Goal: Task Accomplishment & Management: Manage account settings

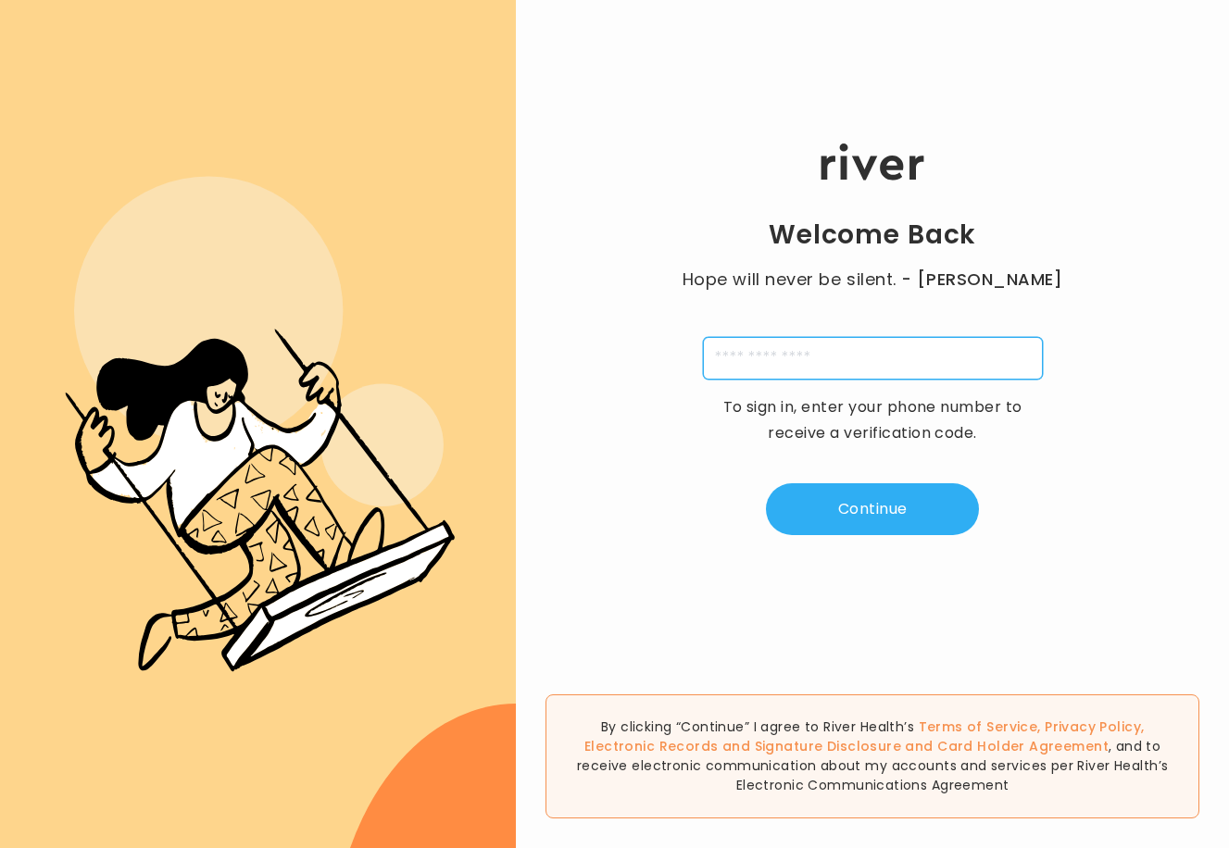
click at [1017, 362] on input "tel" at bounding box center [873, 358] width 340 height 43
click at [893, 368] on input "tel" at bounding box center [873, 358] width 340 height 43
click at [893, 358] on input "tel" at bounding box center [873, 358] width 340 height 43
click at [891, 310] on div "Welcome Back Hope will never be silent. - [PERSON_NAME] To sign in, enter your …" at bounding box center [872, 339] width 713 height 509
click at [847, 357] on input "tel" at bounding box center [873, 358] width 340 height 43
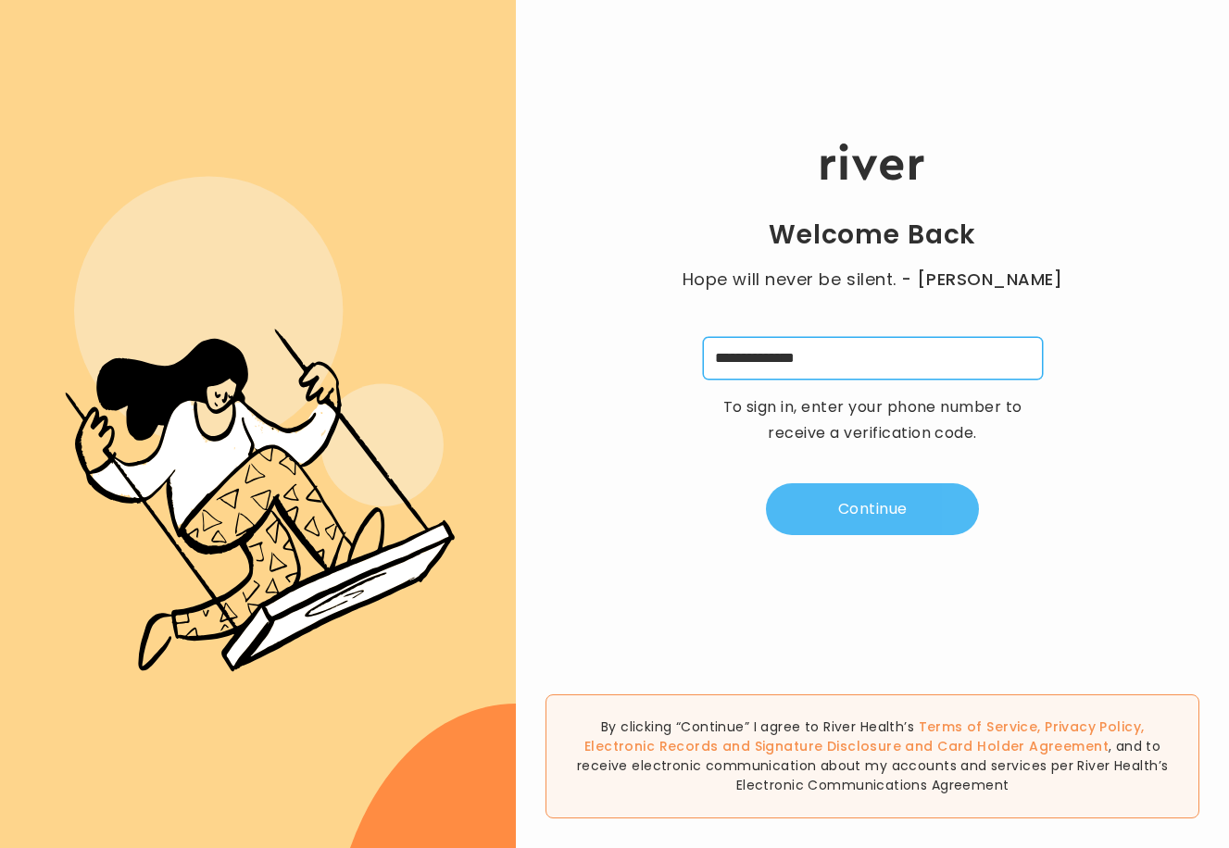
type input "**********"
click at [832, 522] on button "Continue" at bounding box center [872, 509] width 213 height 52
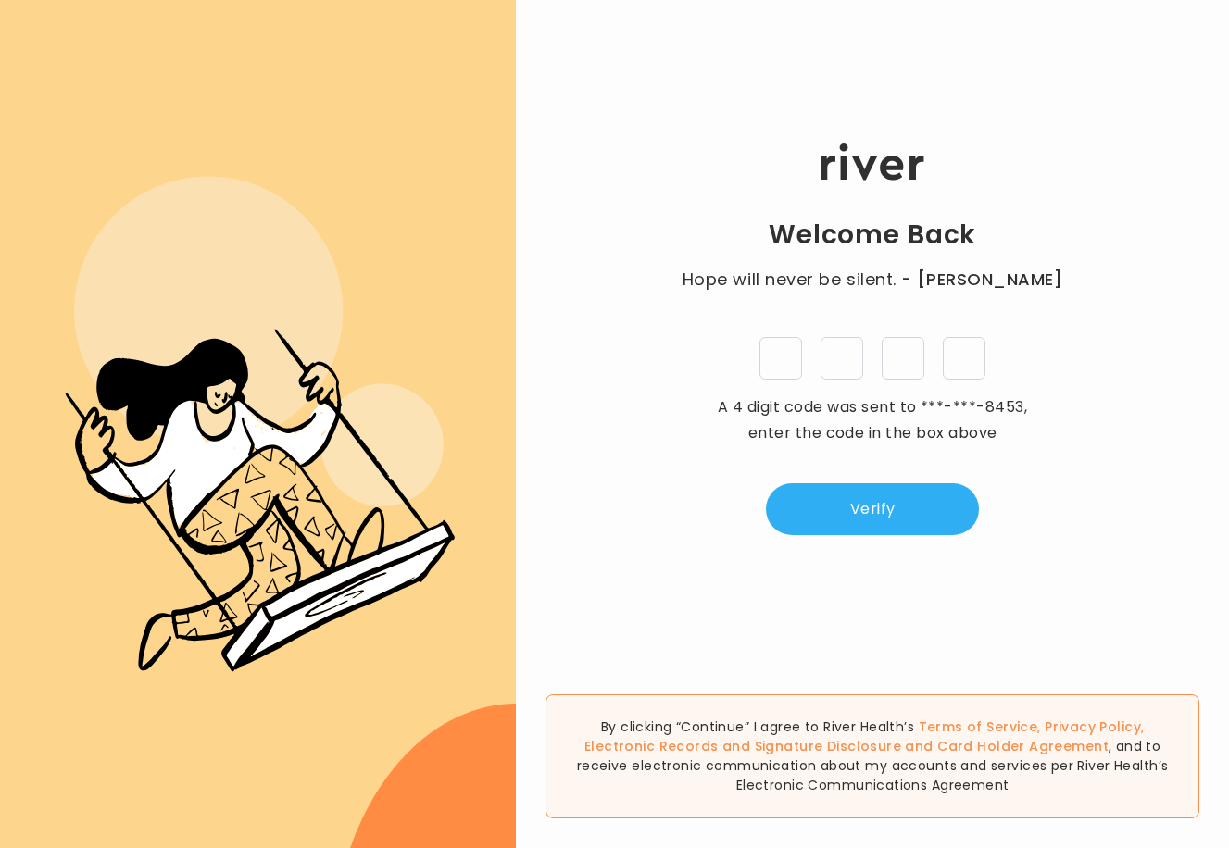
click at [797, 374] on input "tel" at bounding box center [780, 358] width 43 height 43
click at [784, 353] on input "tel" at bounding box center [780, 358] width 43 height 43
type input "*"
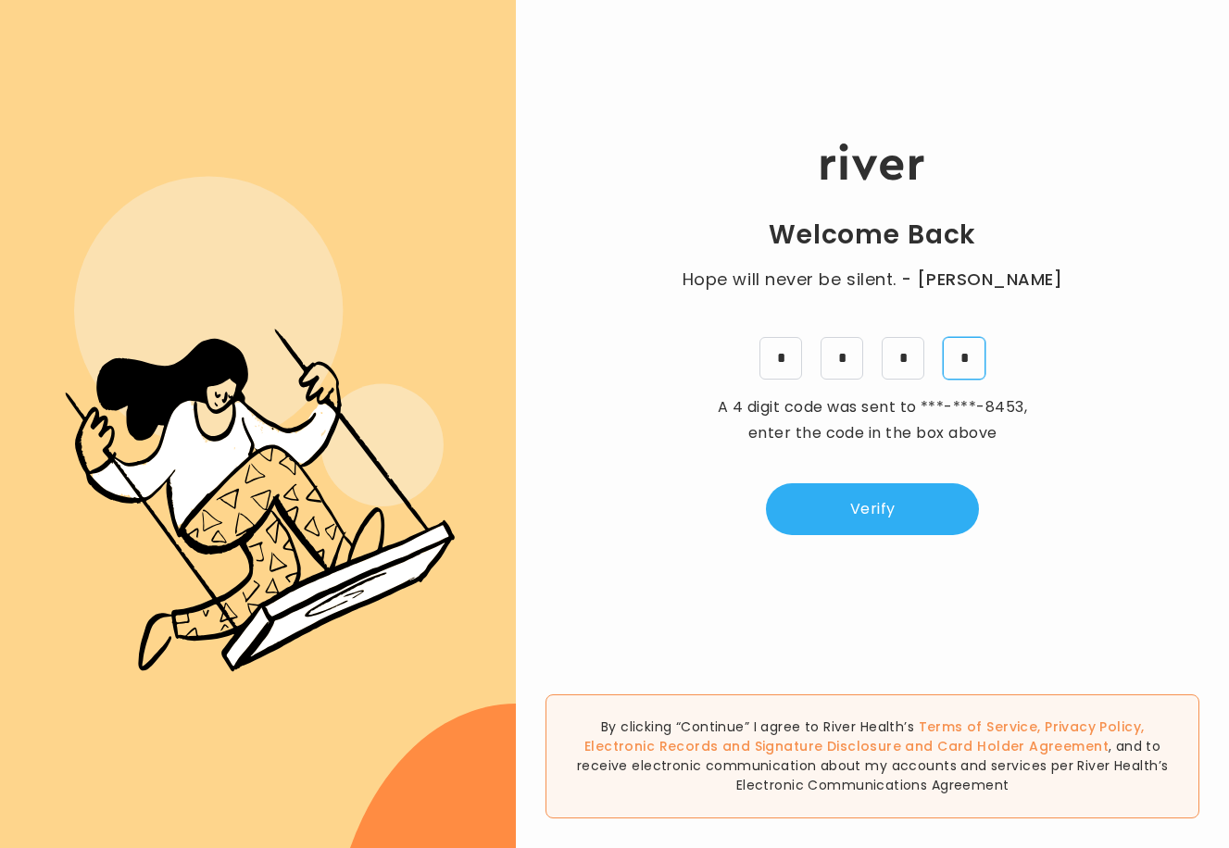
type input "*"
click at [817, 516] on button "Verify" at bounding box center [872, 509] width 213 height 52
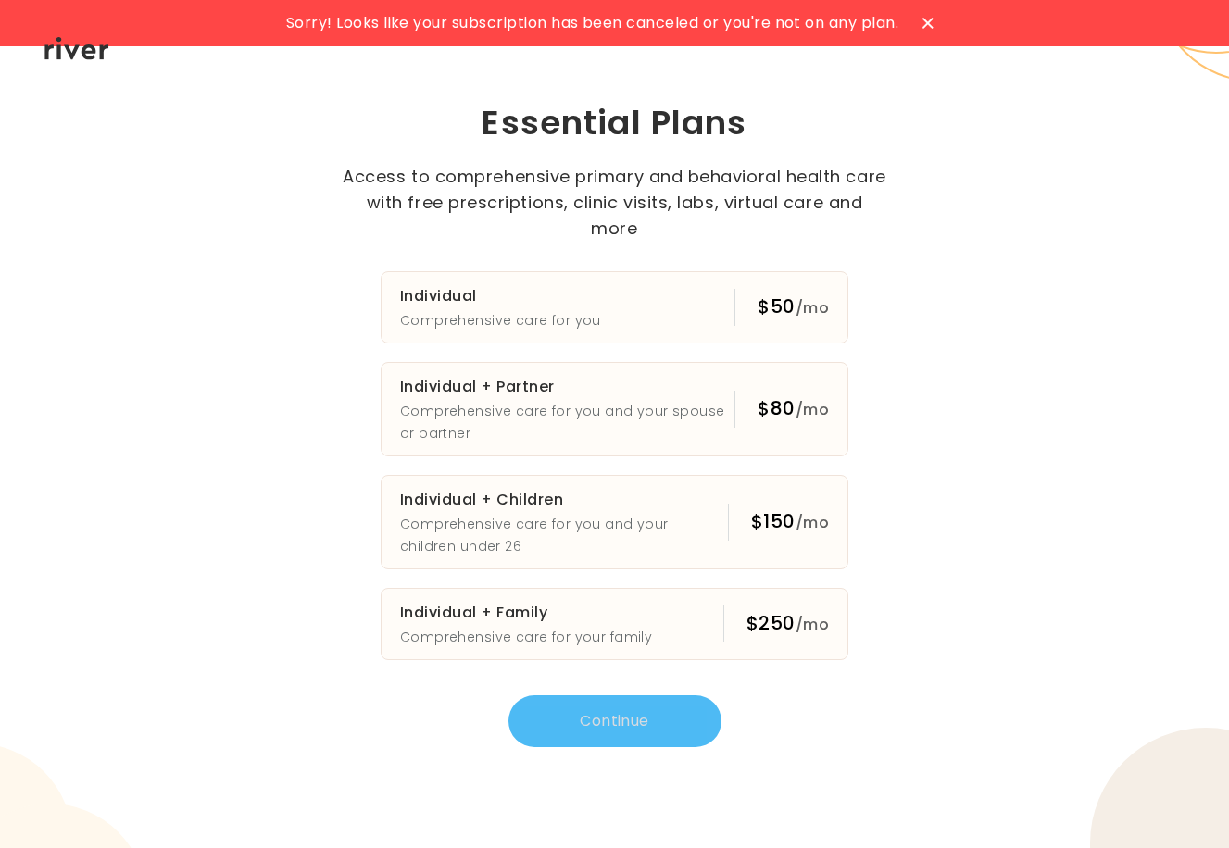
click at [934, 28] on icon at bounding box center [927, 23] width 11 height 11
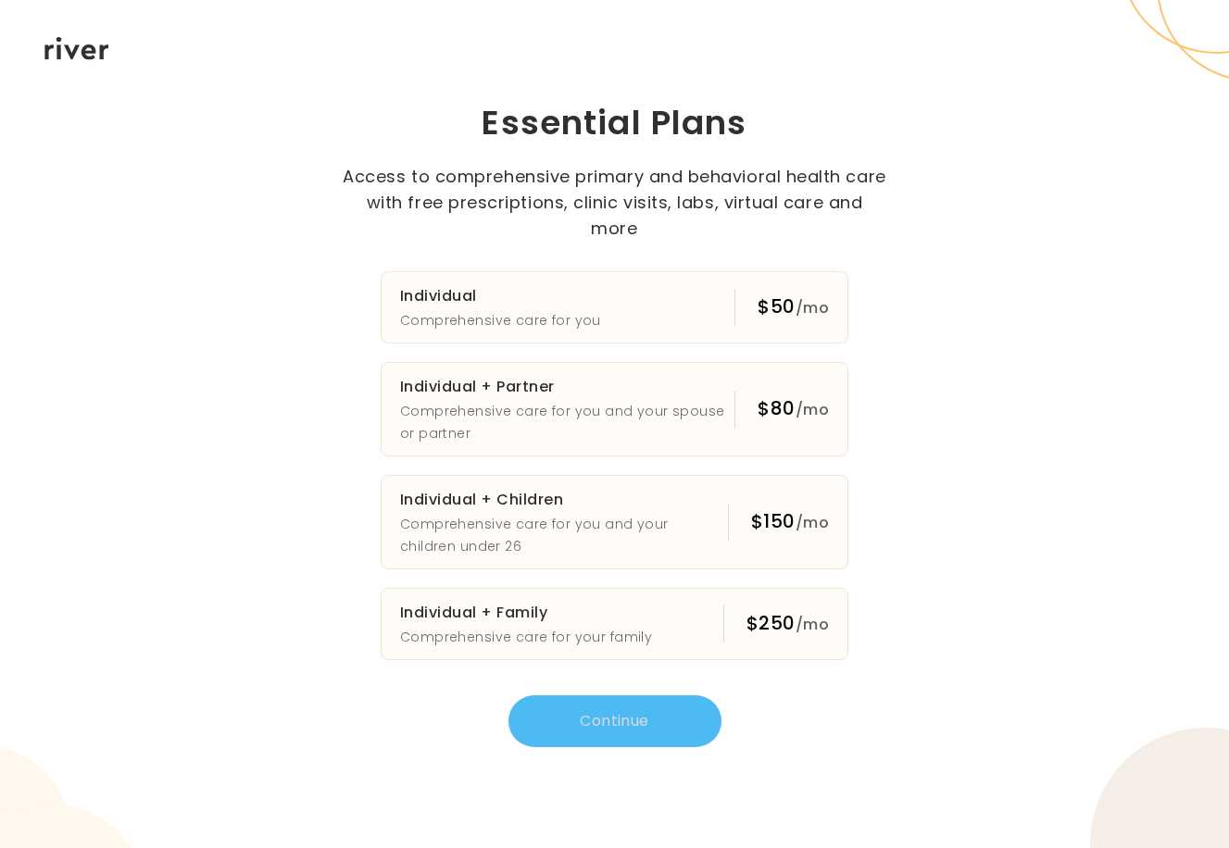
click at [814, 169] on div "Essential Plans Access to comprehensive primary and behavioral health care with…" at bounding box center [614, 171] width 585 height 141
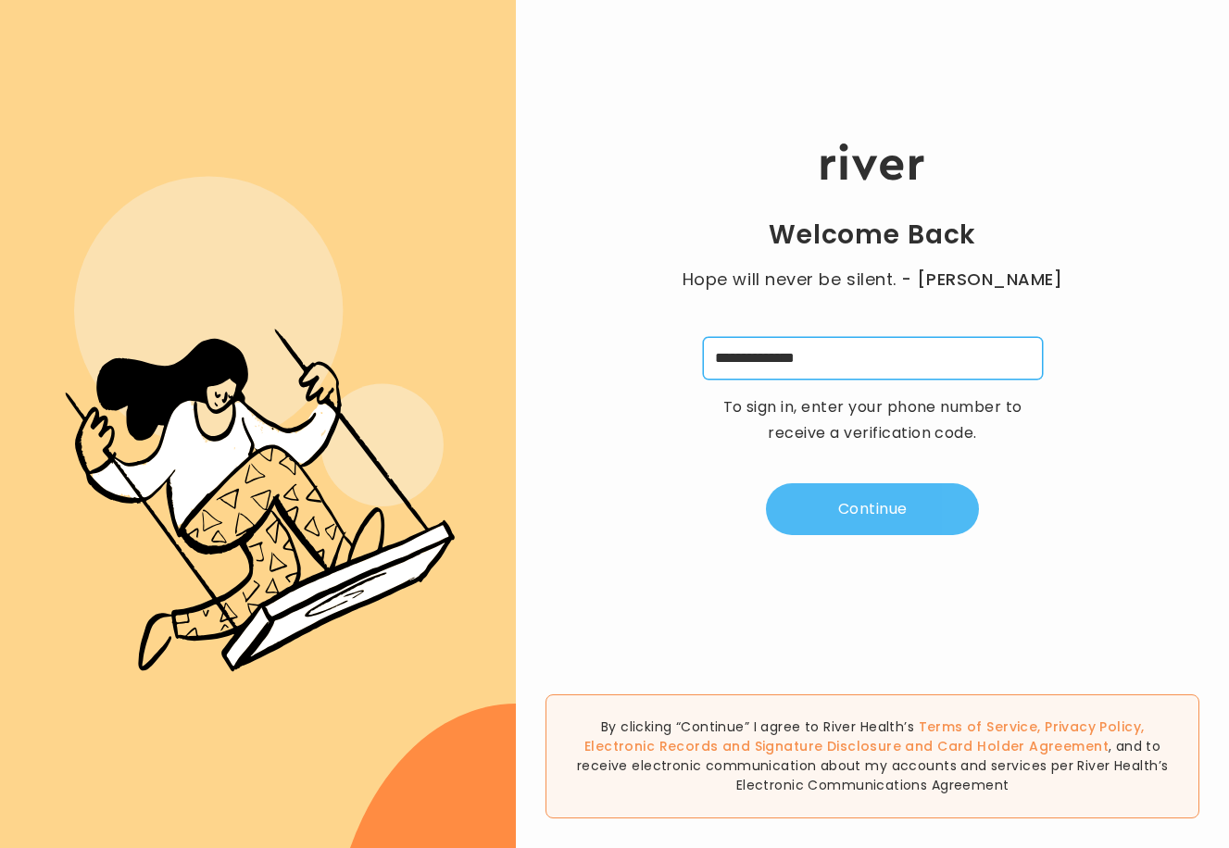
type input "**********"
click at [886, 526] on button "Continue" at bounding box center [872, 509] width 213 height 52
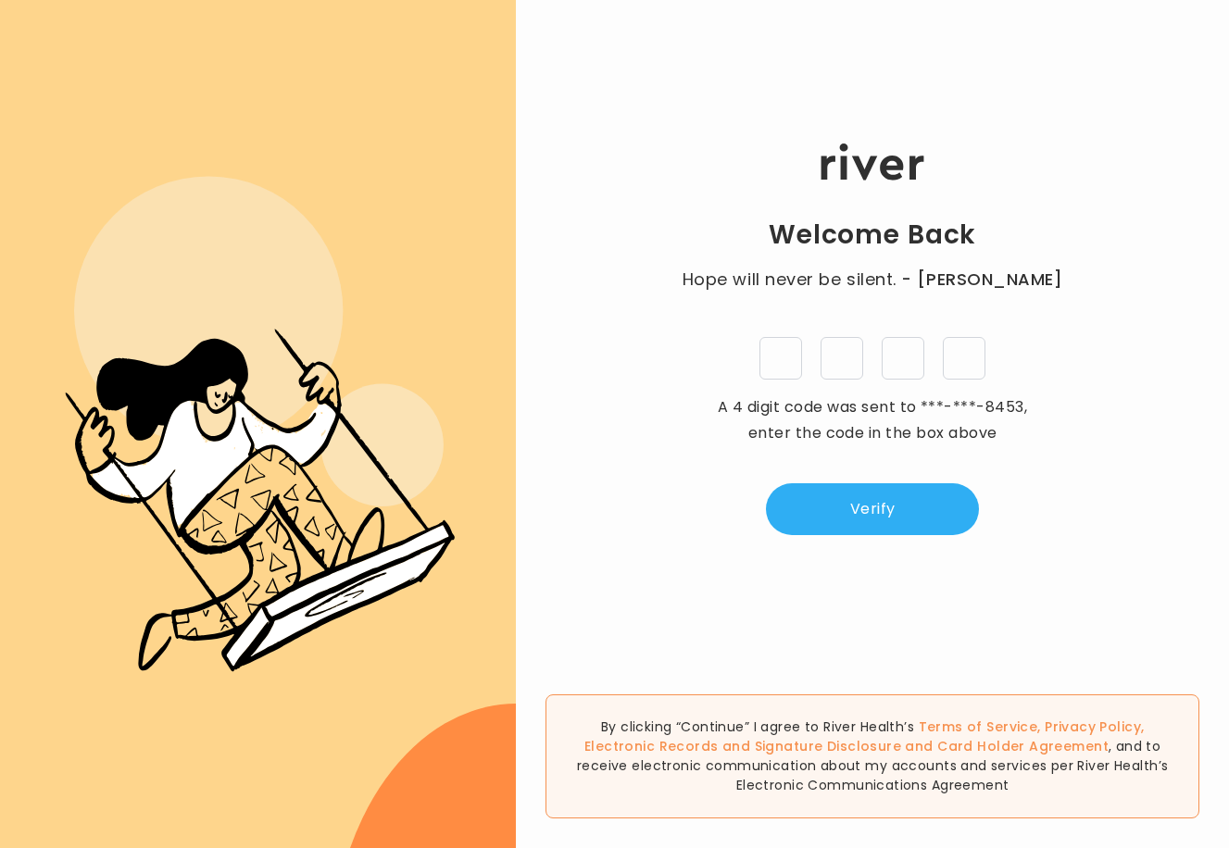
type input "*"
click at [893, 503] on button "Verify" at bounding box center [872, 509] width 213 height 52
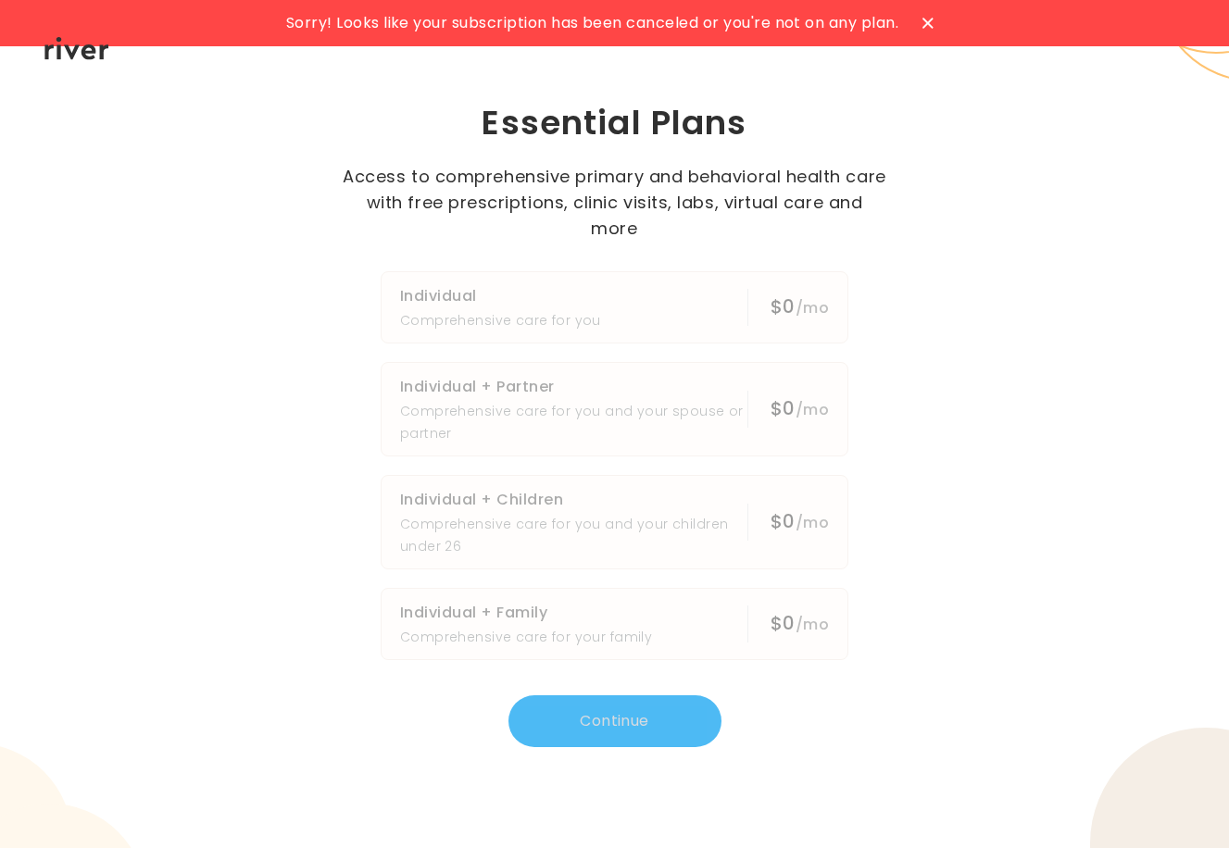
click at [923, 297] on div "Sorry! Looks like your subscription has been canceled or you're not on any plan…" at bounding box center [614, 424] width 1229 height 848
click at [1043, 168] on div "Sorry! Looks like your subscription has been canceled or you're not on any plan…" at bounding box center [614, 424] width 1229 height 848
click at [900, 32] on div at bounding box center [897, 23] width 30 height 30
